Goal: Obtain resource: Obtain resource

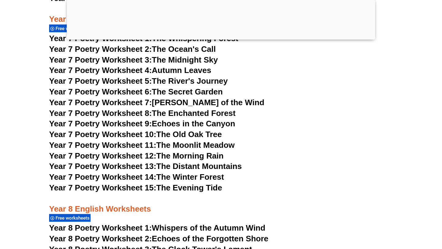
scroll to position [3936, 0]
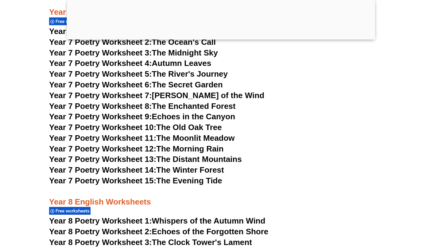
click at [143, 187] on h3 "Year 8 English Worksheets" at bounding box center [221, 197] width 344 height 21
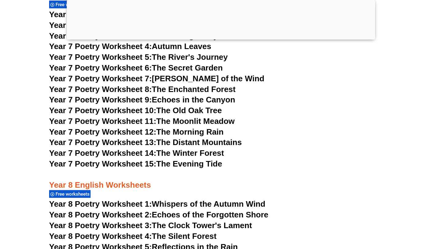
scroll to position [3945, 0]
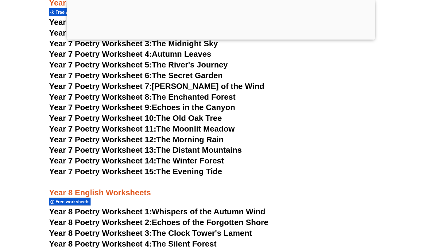
click at [179, 167] on link "Year 7 Poetry Worksheet 15: The Evening Tide" at bounding box center [135, 171] width 173 height 9
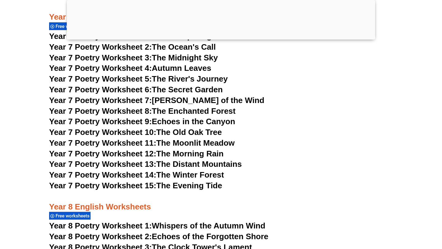
scroll to position [3928, 0]
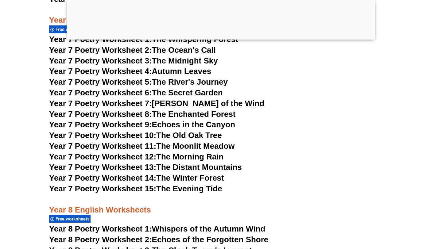
click at [141, 174] on span "Year 7 Poetry Worksheet 14:" at bounding box center [102, 178] width 107 height 9
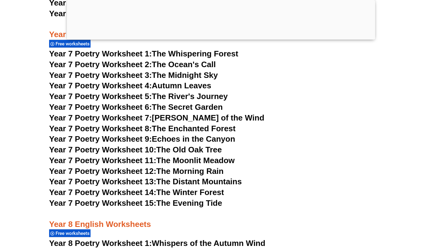
click at [262, 166] on h3 "Year 7 Poetry Worksheet 12: The Morning Rain" at bounding box center [221, 171] width 344 height 10
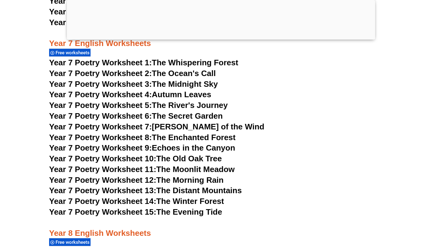
scroll to position [3903, 0]
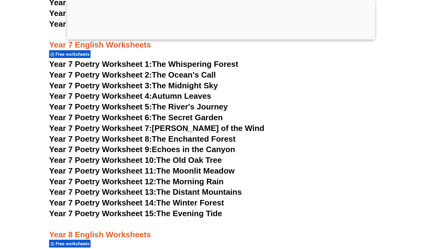
click at [206, 145] on link "Year 7 Poetry Worksheet 9: Echoes in the Canyon" at bounding box center [142, 149] width 186 height 9
click at [194, 166] on link "Year 7 Poetry Worksheet 11: The Moonlit Meadow" at bounding box center [142, 170] width 186 height 9
